Goal: Check status: Check status

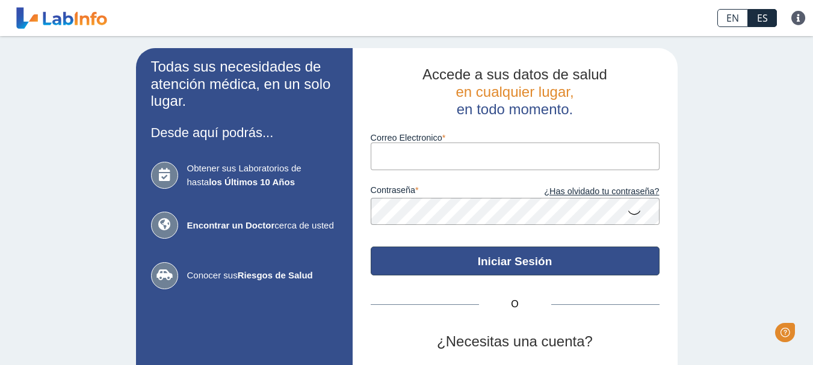
type input "[EMAIL_ADDRESS][DOMAIN_NAME]"
click at [505, 267] on button "Iniciar Sesión" at bounding box center [515, 261] width 289 height 29
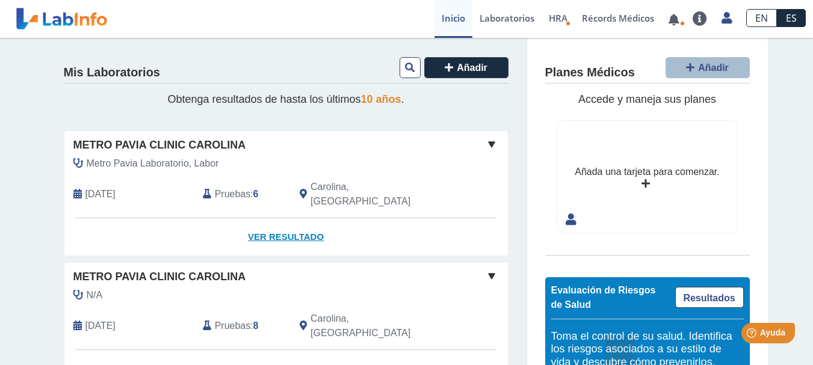
click at [284, 223] on link "Ver Resultado" at bounding box center [286, 237] width 444 height 38
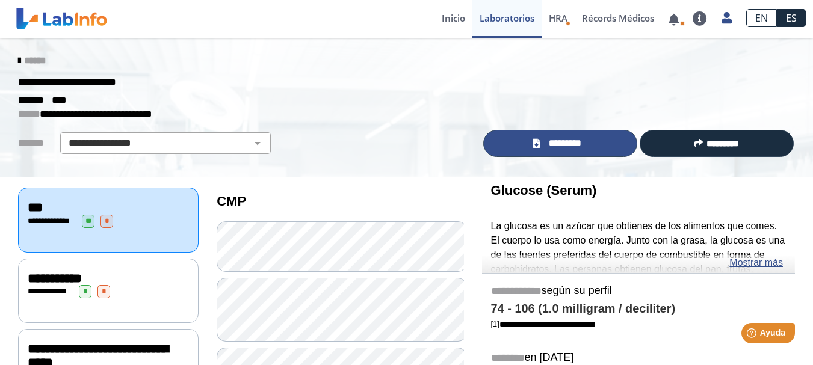
click at [547, 141] on span "*********" at bounding box center [565, 144] width 44 height 14
